Goal: Communication & Community: Answer question/provide support

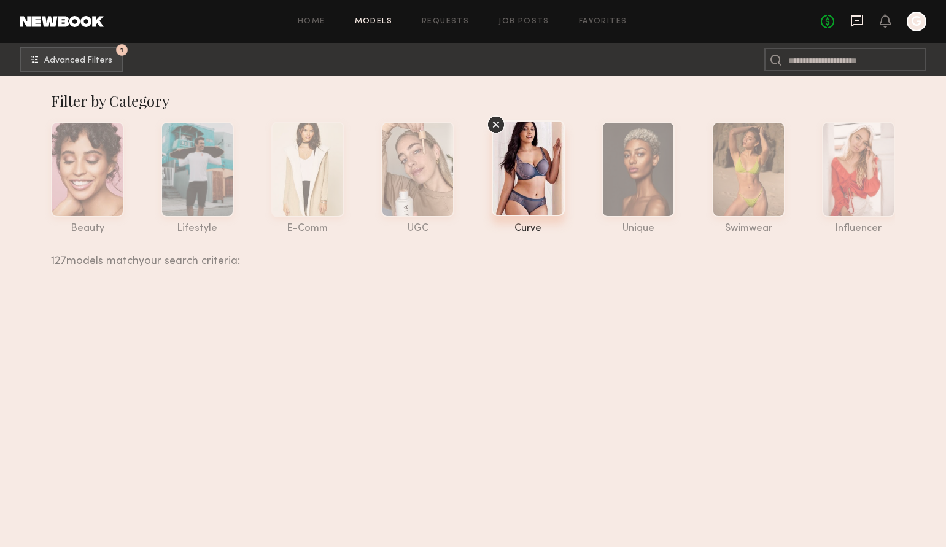
click at [857, 23] on icon at bounding box center [857, 21] width 12 height 12
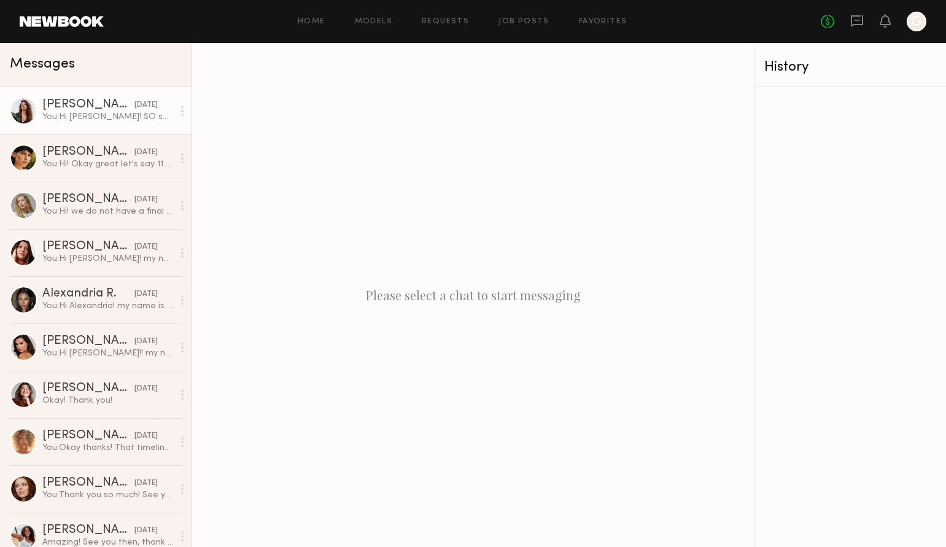
click at [93, 125] on link "Yamili B. 10/09/2025 You: Hi Yamili! SO sorry for the delay - I had a bit of a …" at bounding box center [96, 110] width 192 height 47
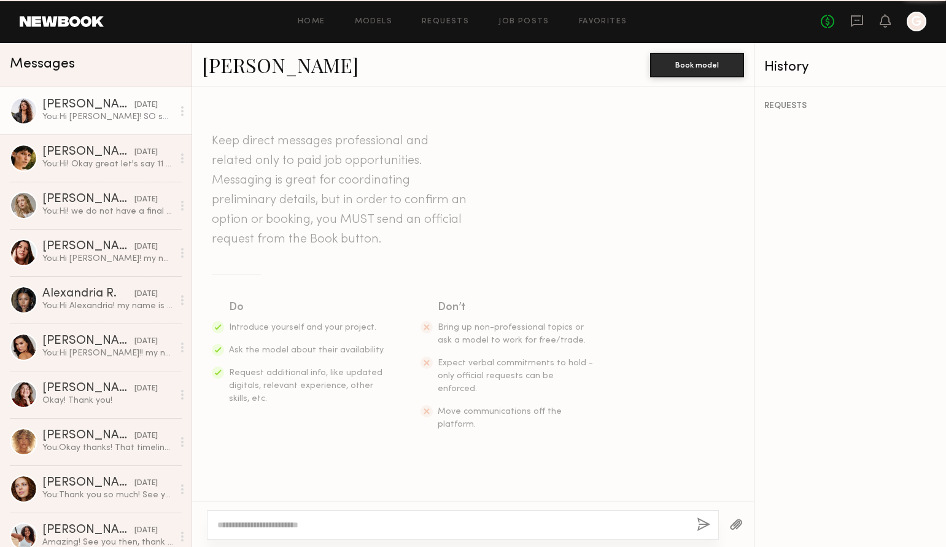
scroll to position [1028, 0]
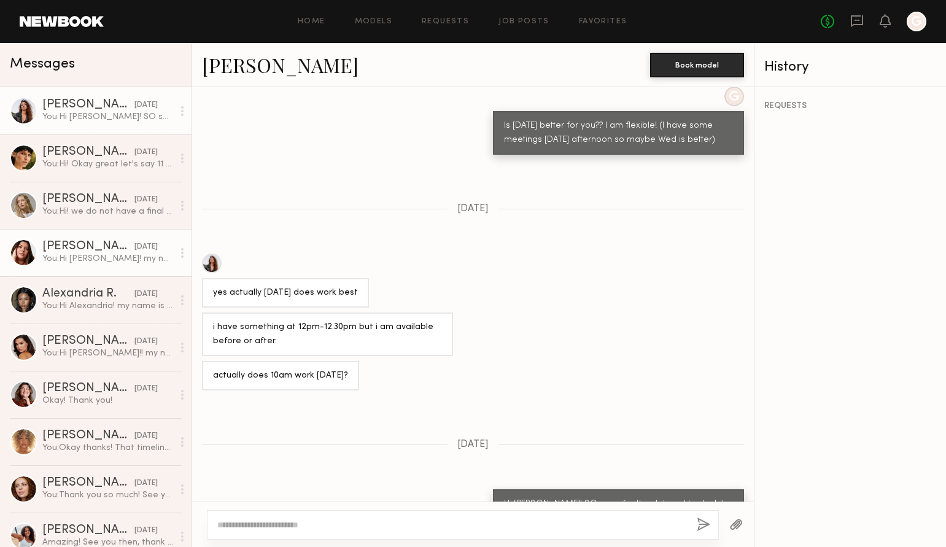
click at [83, 254] on div "You: Hi Katie! my name is Greta and I am reaching out to see if you'd be open t…" at bounding box center [107, 259] width 131 height 12
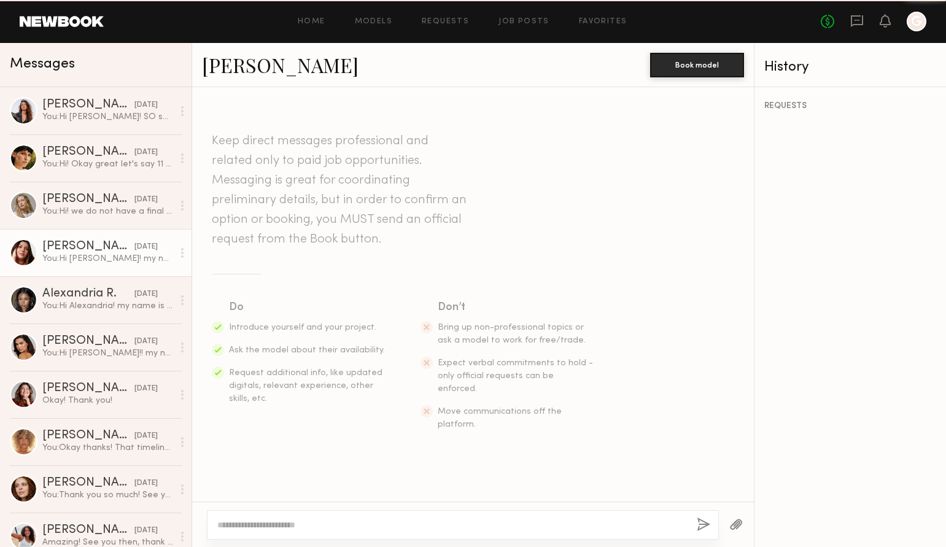
scroll to position [116, 0]
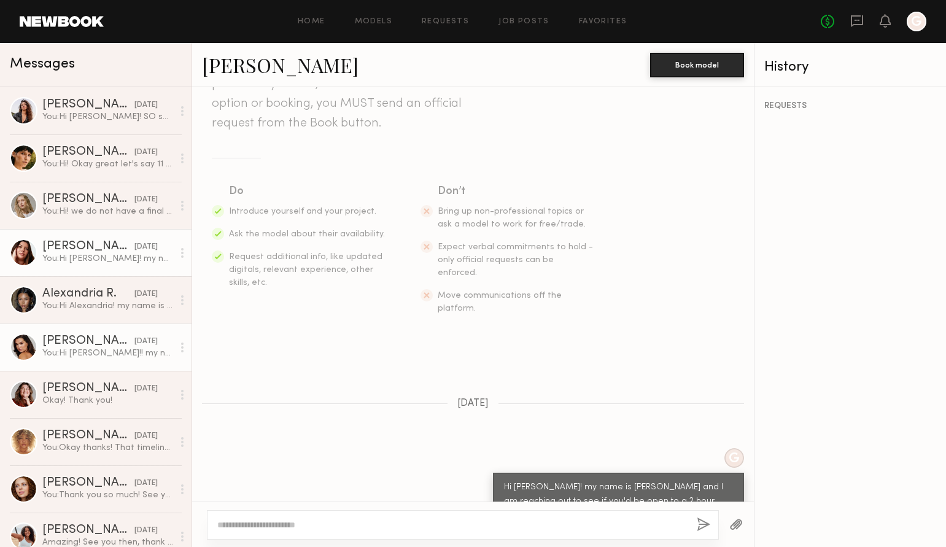
click at [93, 351] on div "You: Hi Ella!! my name is Greta and I am reaching out to see if you'd be open t…" at bounding box center [107, 353] width 131 height 12
